Goal: Check status: Check status

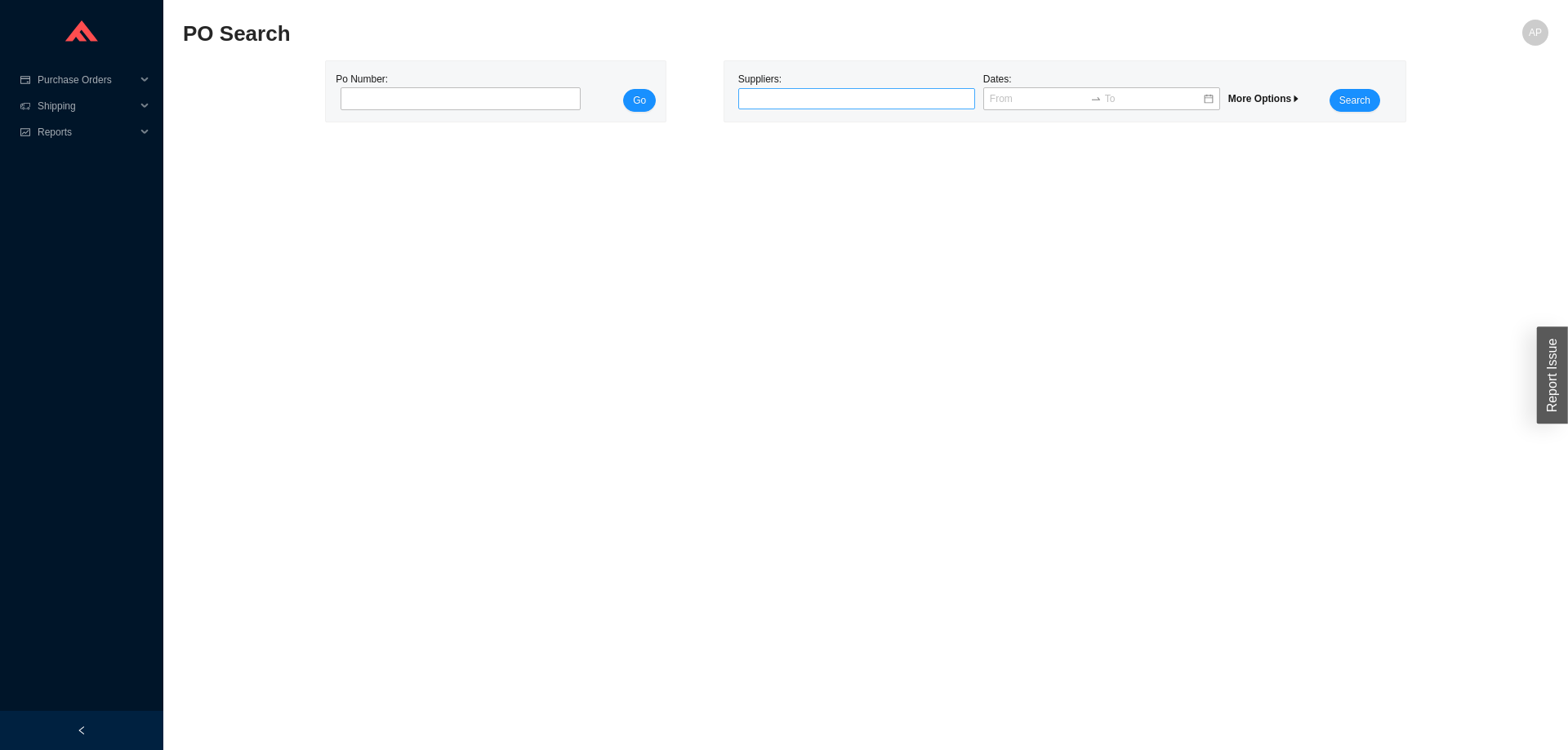
click at [797, 96] on div at bounding box center [850, 99] width 217 height 16
type input "vanico"
click at [768, 131] on div "VANICO" at bounding box center [856, 127] width 224 height 15
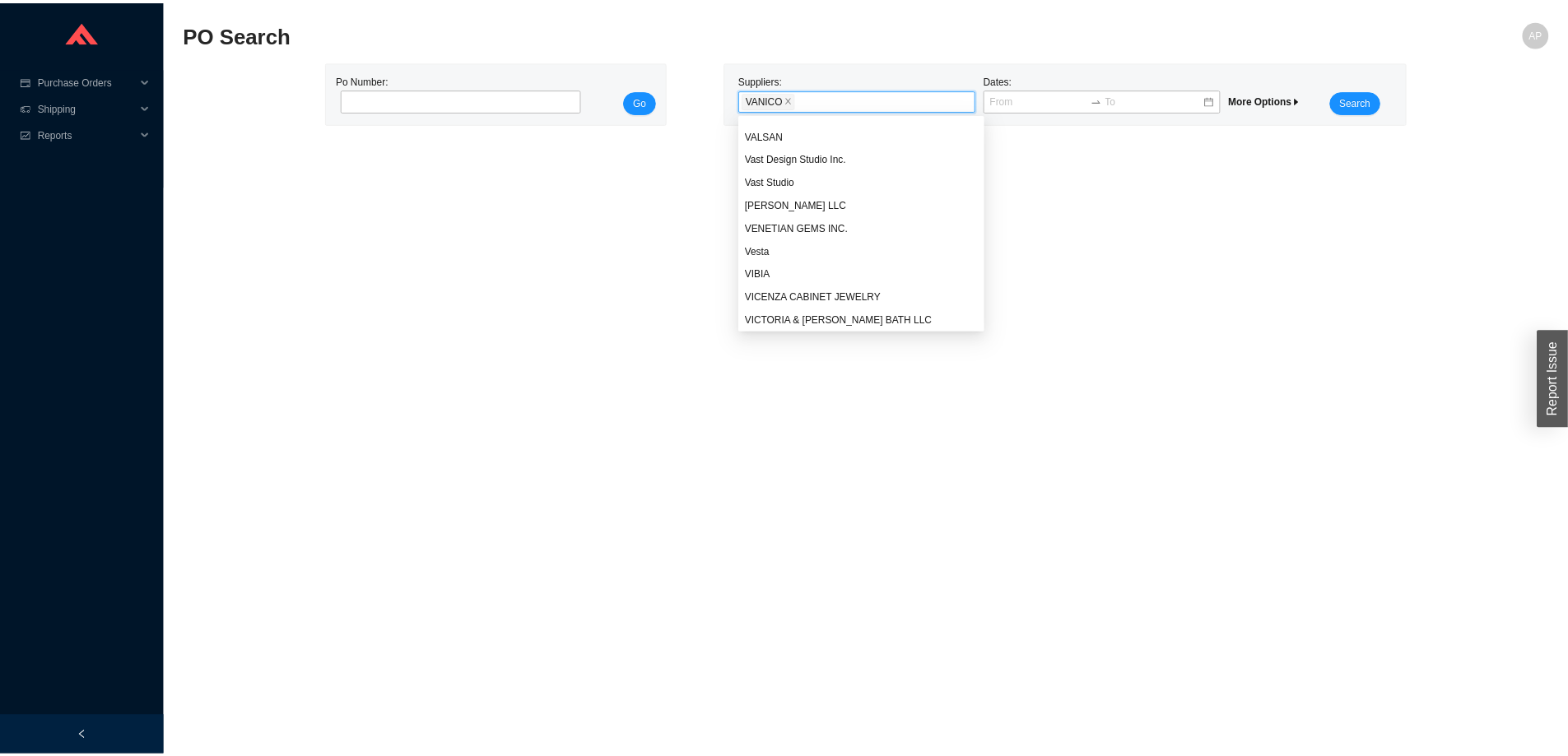
scroll to position [17156, 0]
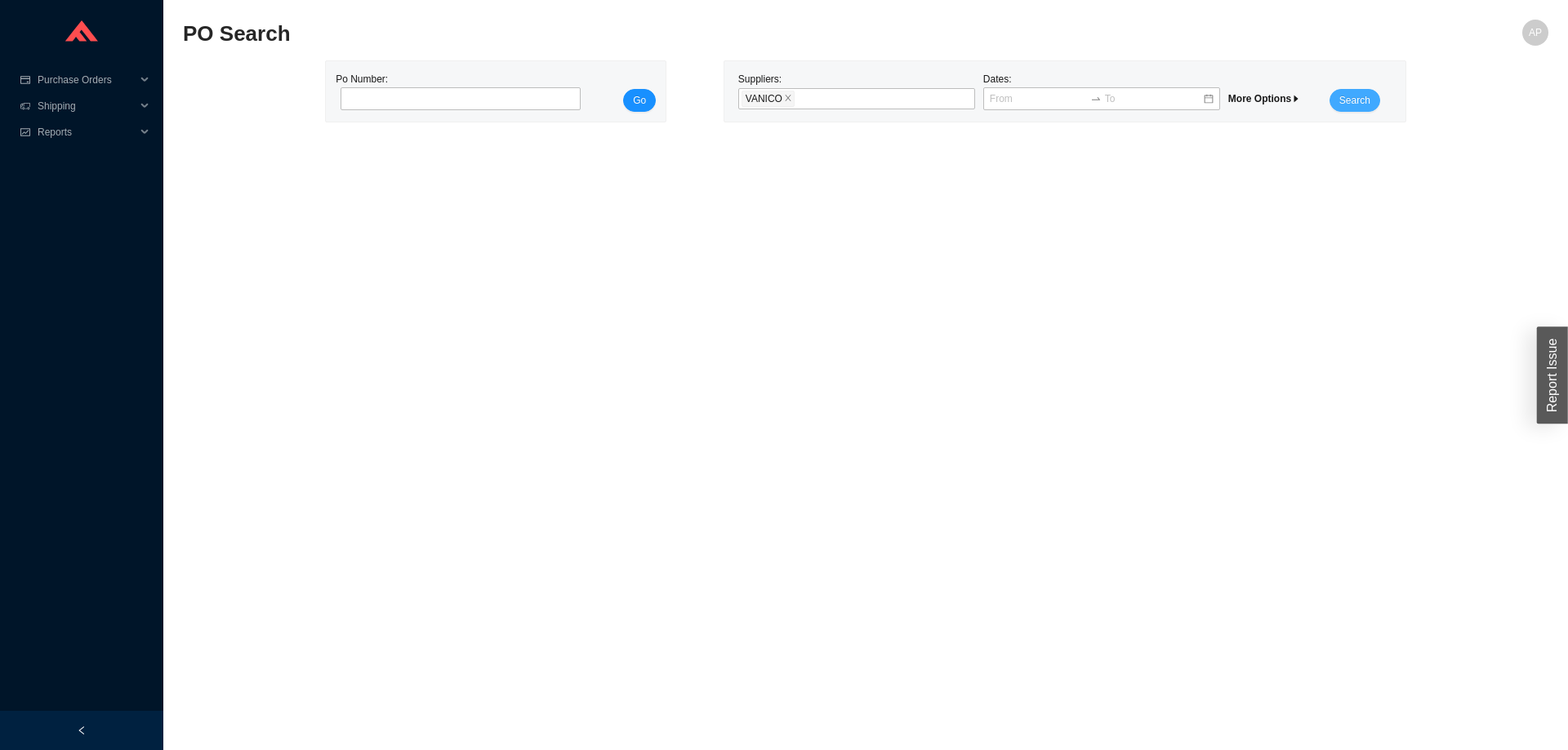
click at [1344, 103] on span "Search" at bounding box center [1355, 100] width 31 height 16
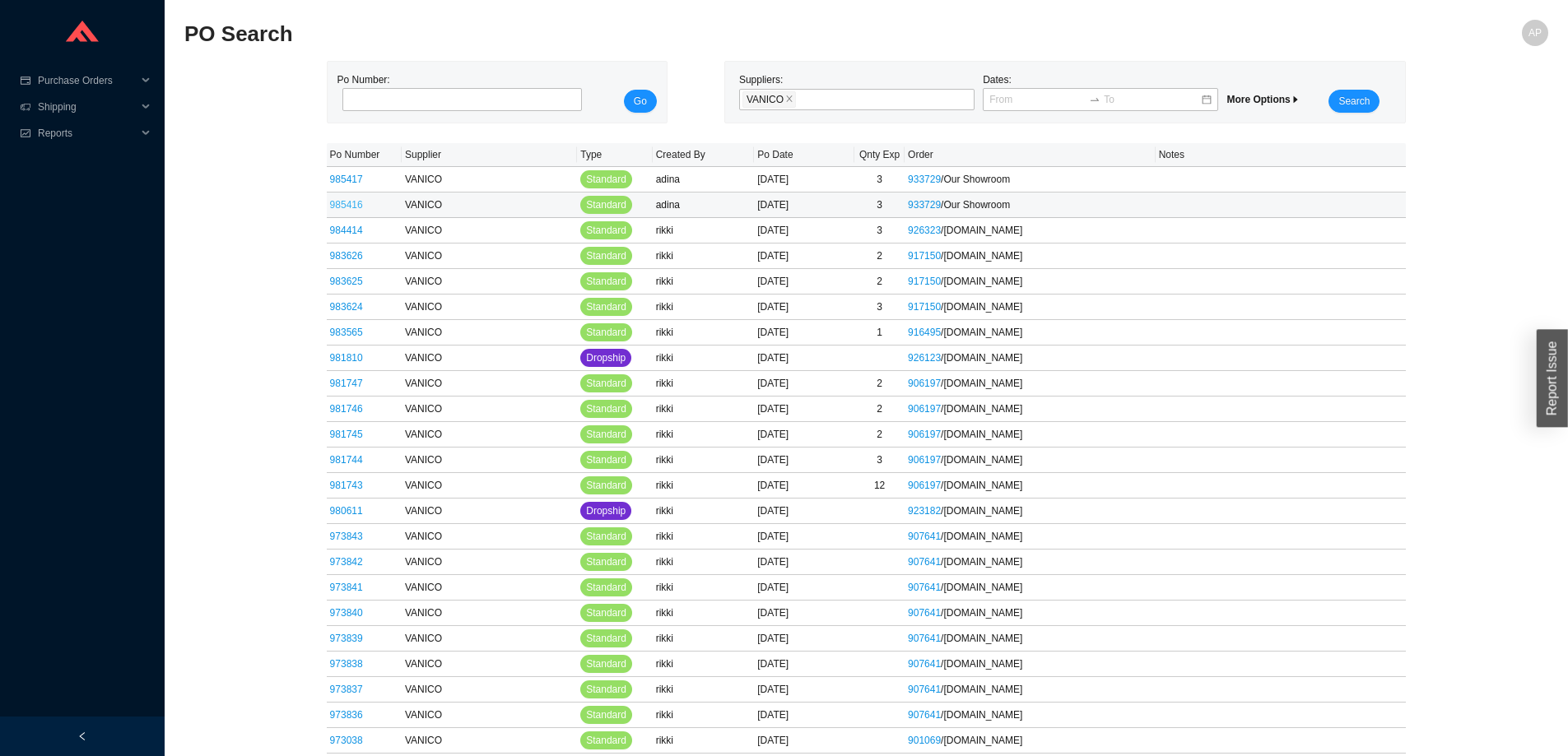
click at [342, 205] on link "985416" at bounding box center [346, 204] width 33 height 12
